Goal: Find specific page/section: Find specific page/section

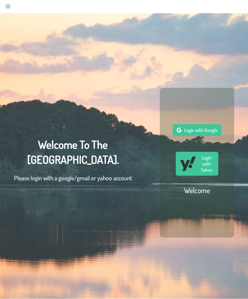
scroll to position [0, 0]
click at [195, 133] on span "Login with Google" at bounding box center [200, 130] width 33 height 6
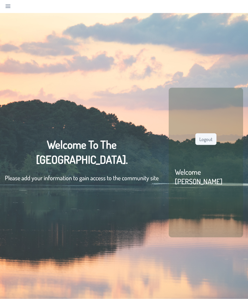
scroll to position [1, 0]
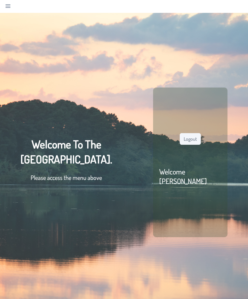
click at [11, 20] on div "Welcome To The Pine Lake Park Community. Please access the menu above Logout We…" at bounding box center [124, 162] width 248 height 299
click at [9, 8] on icon "Navigation" at bounding box center [8, 6] width 5 height 3
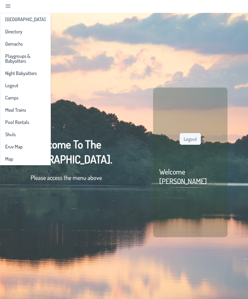
click at [8, 21] on span "[GEOGRAPHIC_DATA]" at bounding box center [25, 19] width 40 height 5
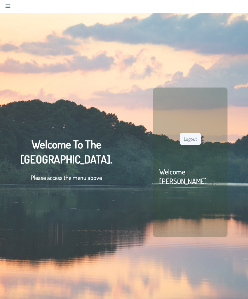
click at [8, 13] on div "Welcome To The Pine Lake Park Community. Please access the menu above Logout We…" at bounding box center [124, 162] width 248 height 299
click at [0, 8] on html "Pine Lake Park Directory Gemachs Playgroups & Babysitters Night Babysitters Log…" at bounding box center [124, 148] width 248 height 299
click at [11, 7] on link "Navigation" at bounding box center [8, 6] width 9 height 9
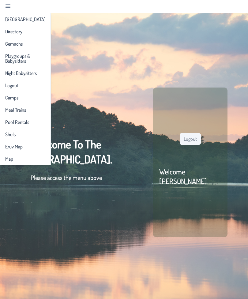
click at [13, 36] on link "Directory" at bounding box center [26, 32] width 48 height 10
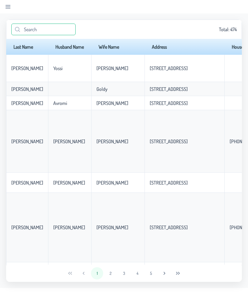
click at [30, 27] on input "text" at bounding box center [43, 30] width 64 height 12
type input "A"
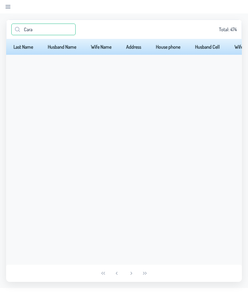
type input "Cara"
click at [2, 3] on div "Pine Lake Park Directory Gemachs Playgroups & Babysitters Night Babysitters Log…" at bounding box center [10, 6] width 21 height 13
click at [9, 10] on link "Navigation" at bounding box center [8, 6] width 9 height 9
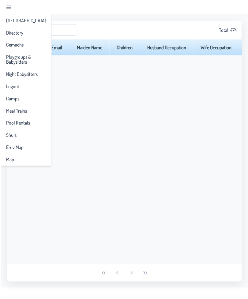
scroll to position [0, 0]
